Goal: Information Seeking & Learning: Learn about a topic

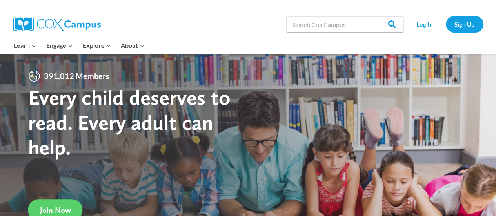
click at [344, 27] on input "Search in [URL][DOMAIN_NAME]" at bounding box center [346, 24] width 118 height 16
type input "assessment"
click at [426, 27] on link "Log In" at bounding box center [425, 24] width 34 height 16
click at [395, 27] on input "Search" at bounding box center [389, 24] width 31 height 16
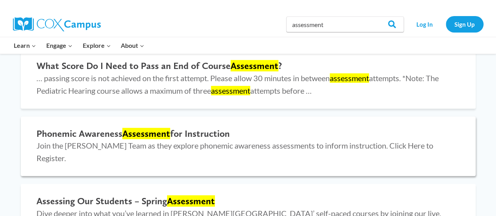
scroll to position [118, 0]
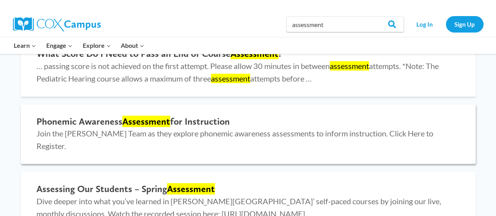
click at [148, 122] on mark "Assessment" at bounding box center [146, 121] width 48 height 11
click at [193, 183] on mark "Assessment" at bounding box center [191, 188] width 48 height 11
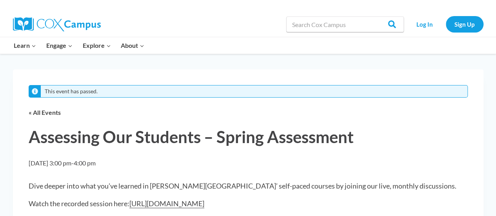
click at [204, 203] on link "[URL][DOMAIN_NAME]" at bounding box center [167, 203] width 75 height 9
